Goal: Information Seeking & Learning: Learn about a topic

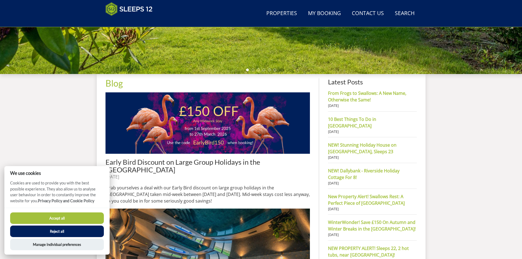
scroll to position [169, 0]
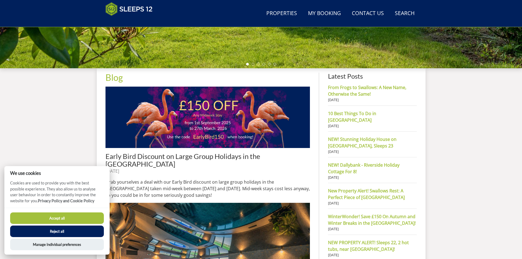
click at [70, 219] on button "Accept all" at bounding box center [57, 218] width 94 height 12
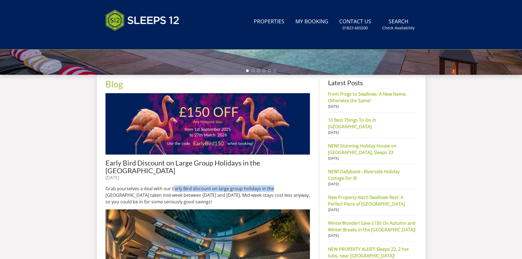
drag, startPoint x: 185, startPoint y: 182, endPoint x: 271, endPoint y: 184, distance: 85.5
click at [271, 185] on p "Grab yourselves a deal with our Early Bird discount on large group holidays in …" at bounding box center [208, 195] width 205 height 20
